Goal: Find specific page/section: Find specific page/section

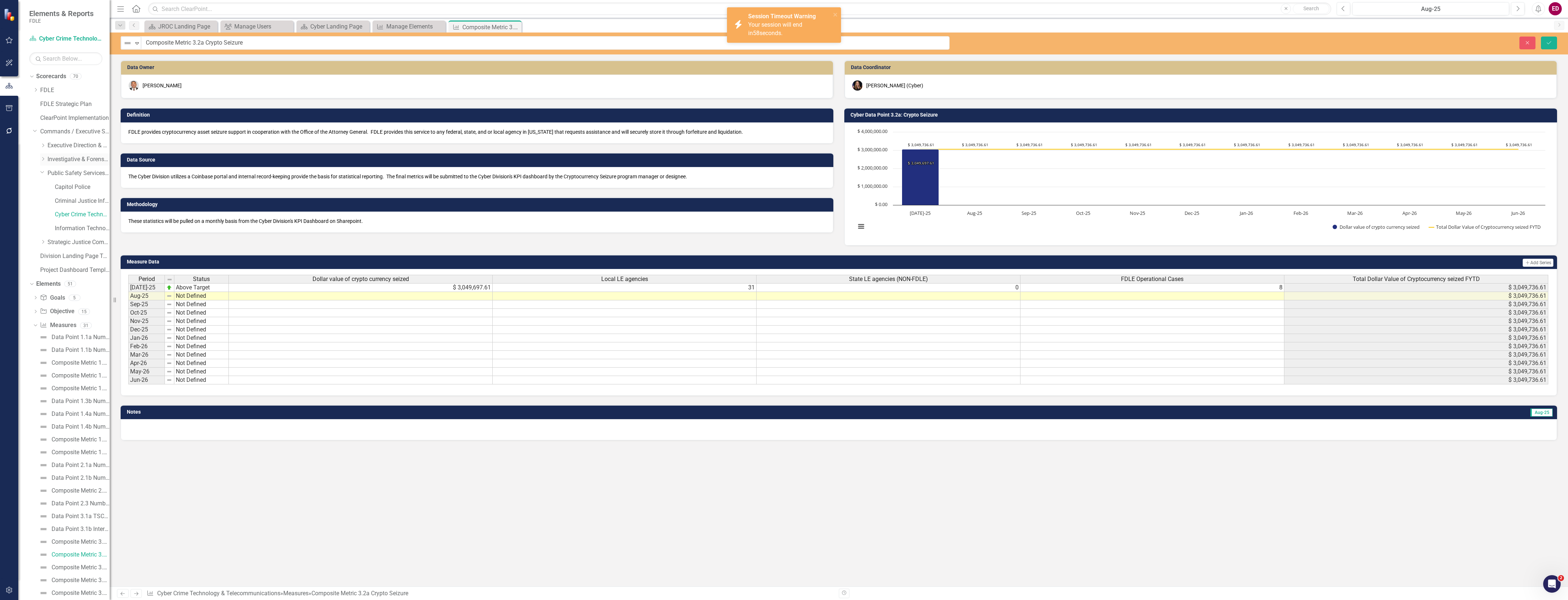
click at [41, 158] on icon "Dropdown" at bounding box center [43, 159] width 5 height 4
click at [83, 171] on link "Forensic Services" at bounding box center [82, 173] width 55 height 9
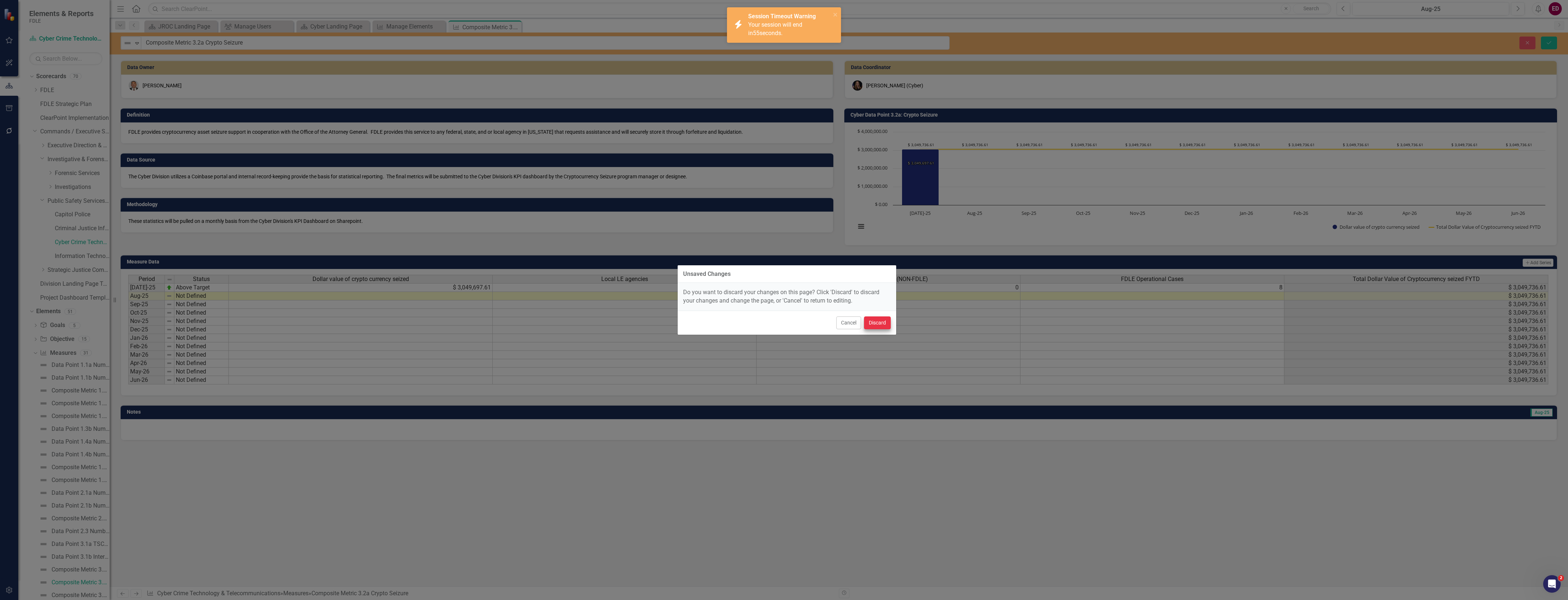
click at [889, 327] on div "Cancel Discard" at bounding box center [786, 323] width 219 height 24
click at [886, 324] on button "Discard" at bounding box center [878, 323] width 27 height 13
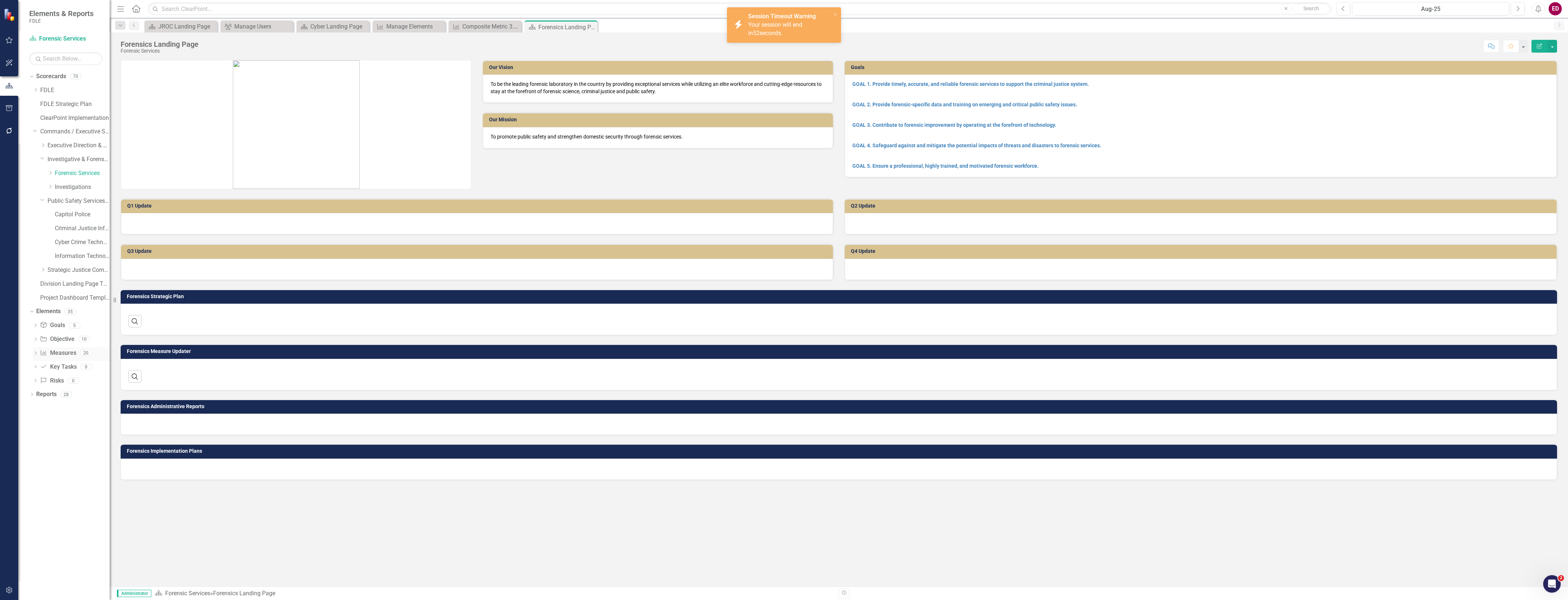
click at [66, 353] on link "Measure Measures" at bounding box center [57, 353] width 36 height 9
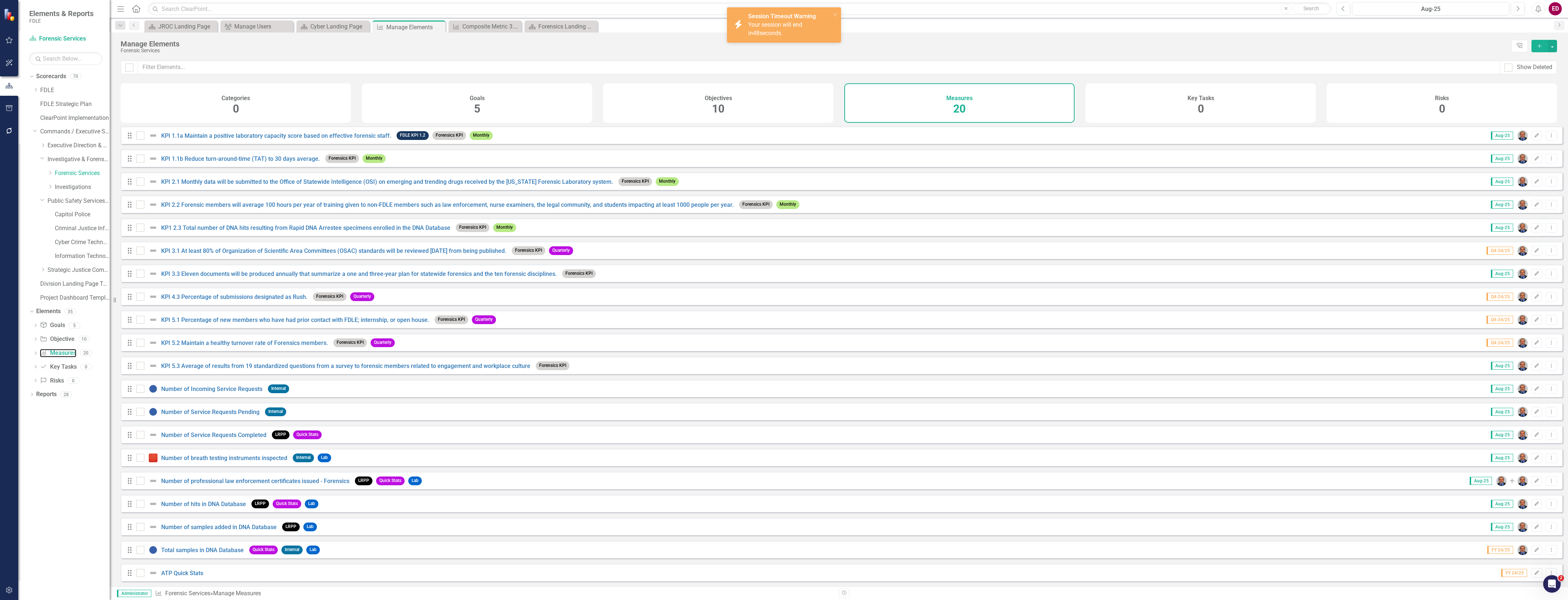
scroll to position [6, 0]
click at [1521, 67] on div "Show Deleted" at bounding box center [1535, 68] width 35 height 9
click at [1509, 67] on input "Show Deleted" at bounding box center [1507, 66] width 5 height 5
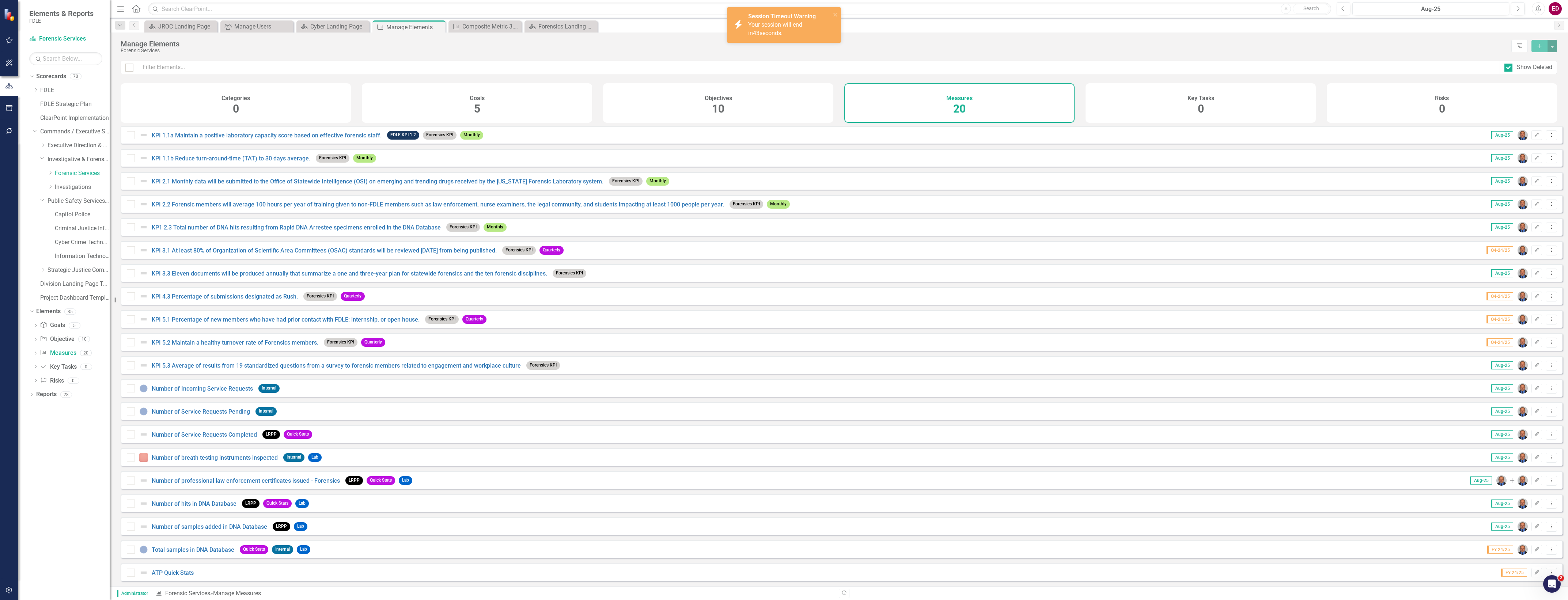
click at [1503, 64] on div "Show Deleted" at bounding box center [1528, 68] width 57 height 13
click at [1507, 65] on input "Show Deleted" at bounding box center [1507, 66] width 5 height 5
checkbox input "false"
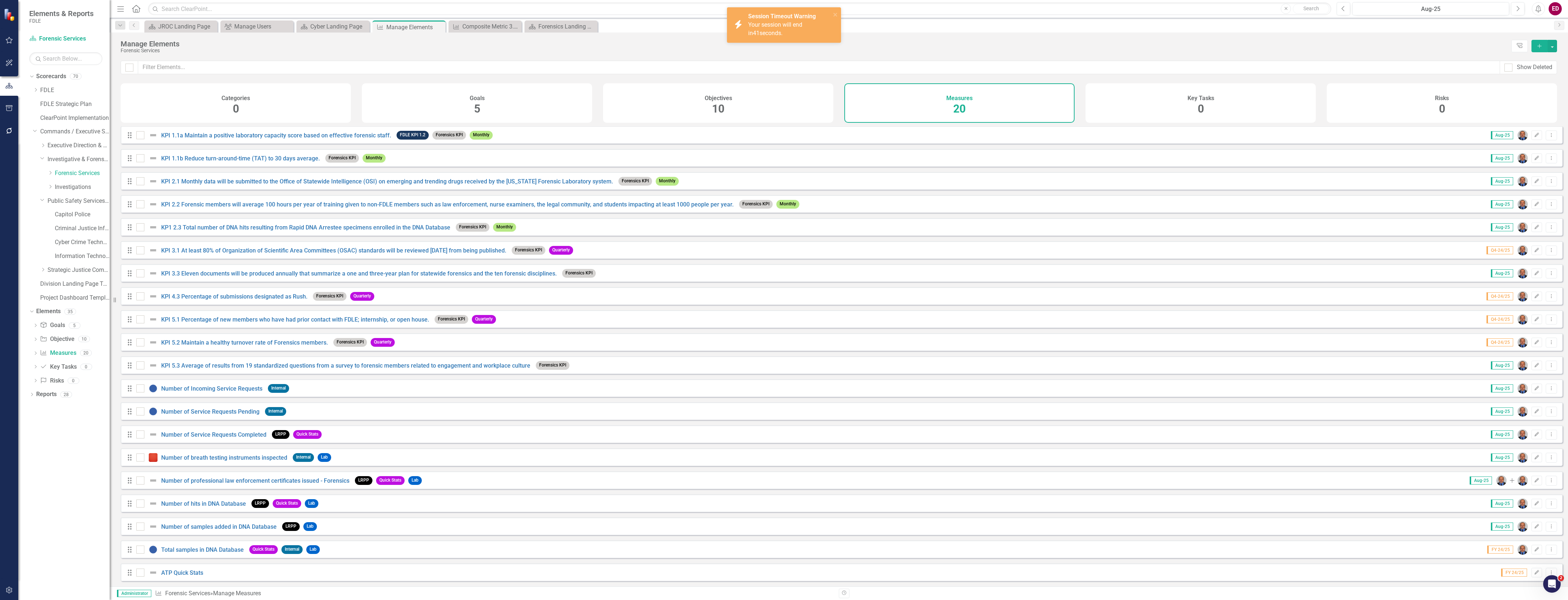
click at [830, 15] on div "Session Timeout Warning Your session will end in 41 seconds." at bounding box center [789, 24] width 83 height 25
